Goal: Task Accomplishment & Management: Complete application form

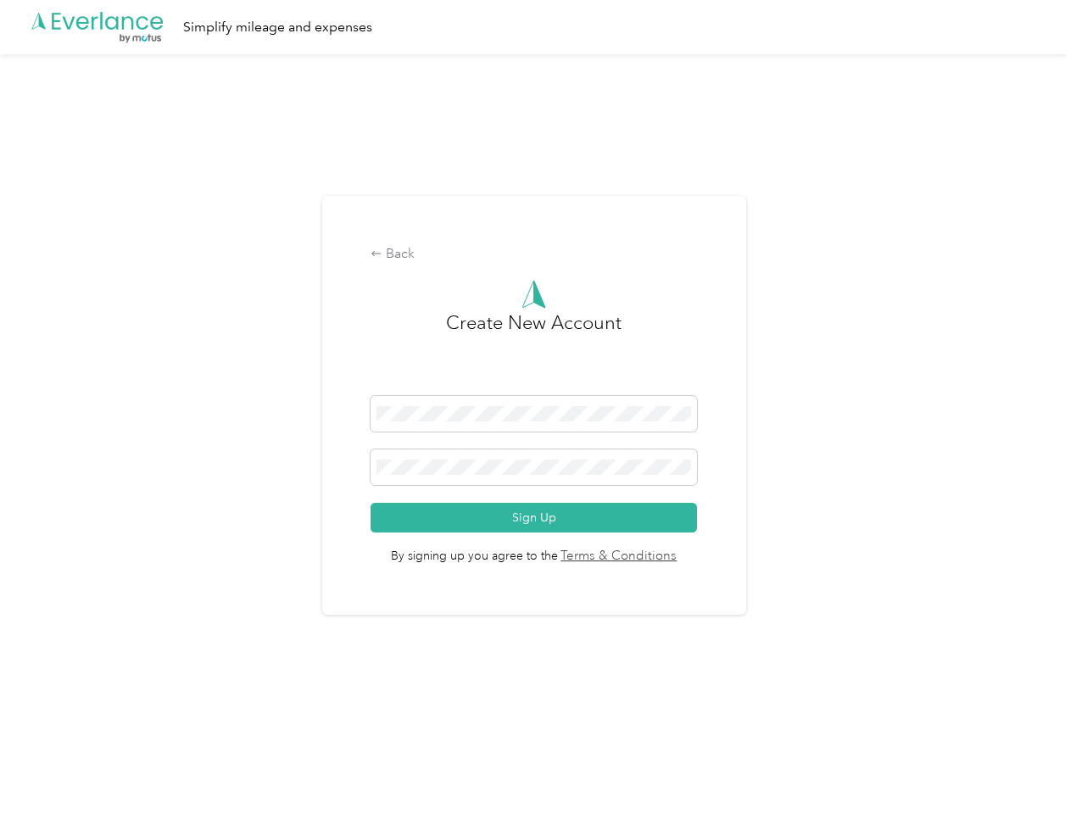
click at [538, 385] on h3 "Create New Account" at bounding box center [534, 352] width 176 height 87
click at [538, 27] on div ".cls-1 { fill: #00adee; } .cls-2 { fill: #fff; } .cls-3 { fill: #707372; } .cls…" at bounding box center [534, 27] width 1068 height 54
click at [538, 254] on div "Back" at bounding box center [534, 254] width 327 height 20
click at [538, 517] on button "Sign Up" at bounding box center [534, 518] width 327 height 30
